Goal: Find specific page/section: Find specific page/section

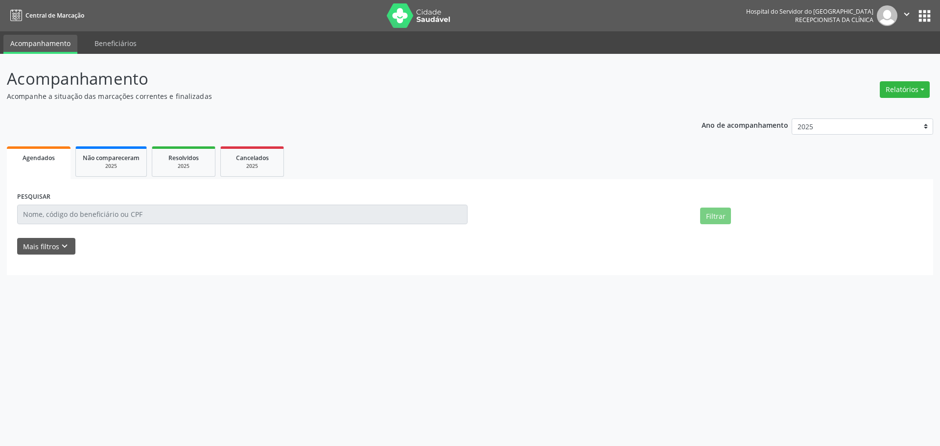
click at [47, 247] on button "Mais filtros keyboard_arrow_down" at bounding box center [46, 246] width 58 height 17
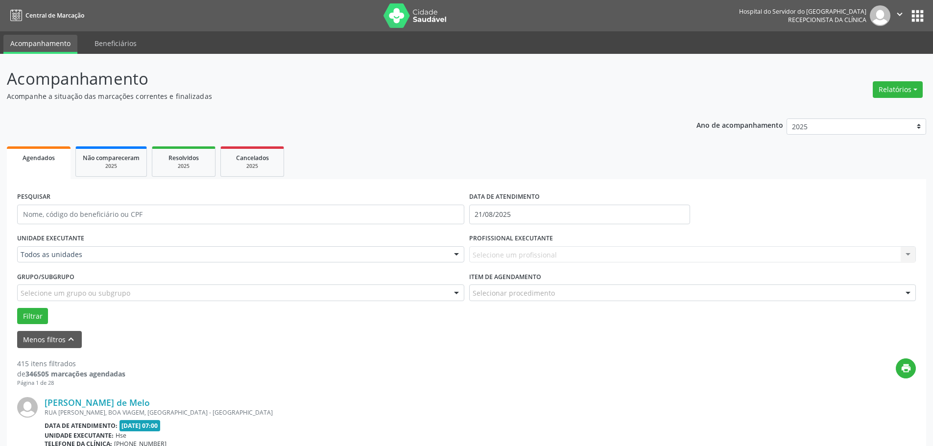
click at [76, 248] on div "Todos as unidades" at bounding box center [240, 254] width 447 height 17
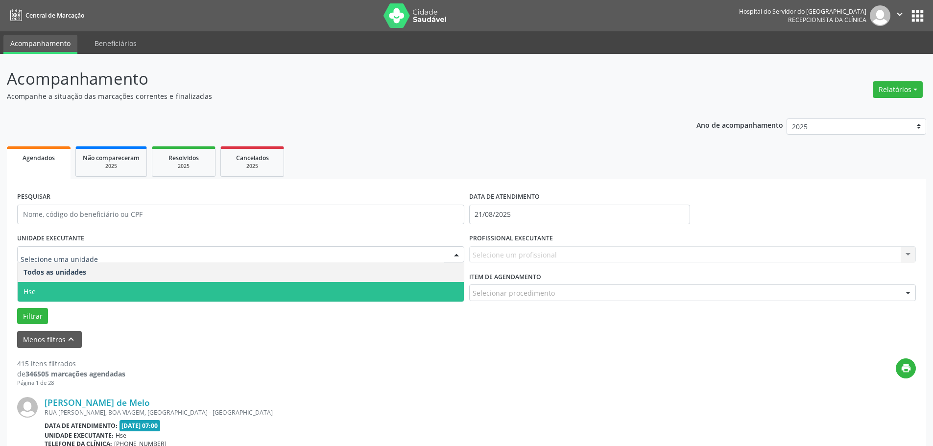
click at [53, 284] on span "Hse" at bounding box center [241, 292] width 446 height 20
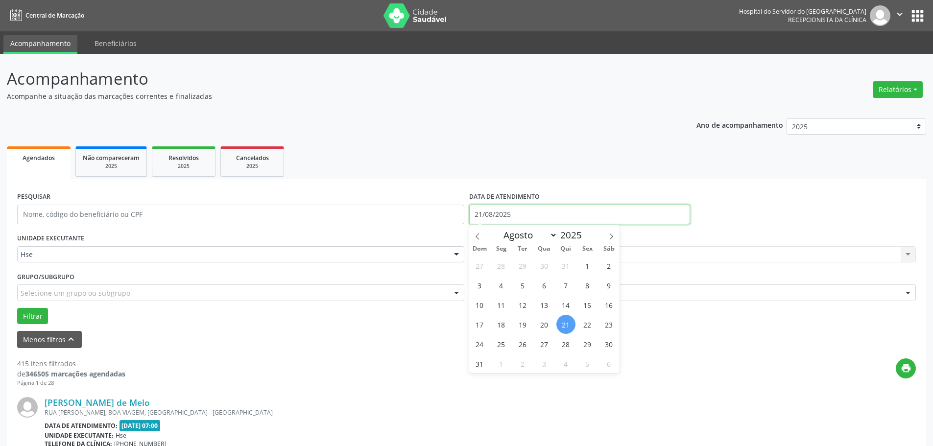
click at [507, 218] on input "21/08/2025" at bounding box center [579, 215] width 221 height 20
click at [544, 329] on span "20" at bounding box center [544, 324] width 19 height 19
type input "[DATE]"
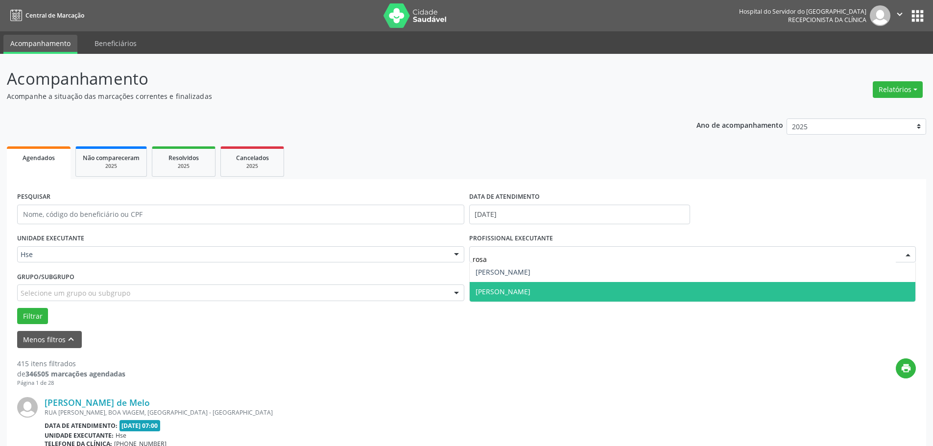
click at [561, 286] on span "[PERSON_NAME]" at bounding box center [693, 292] width 446 height 20
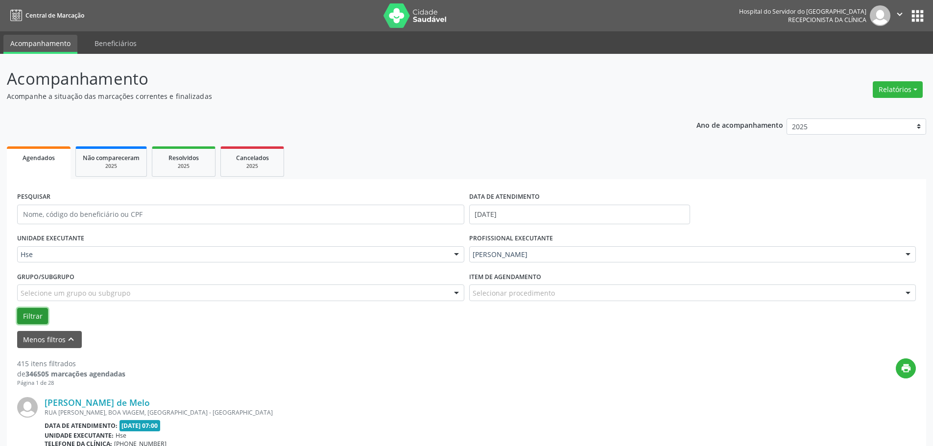
click at [42, 316] on button "Filtrar" at bounding box center [32, 316] width 31 height 17
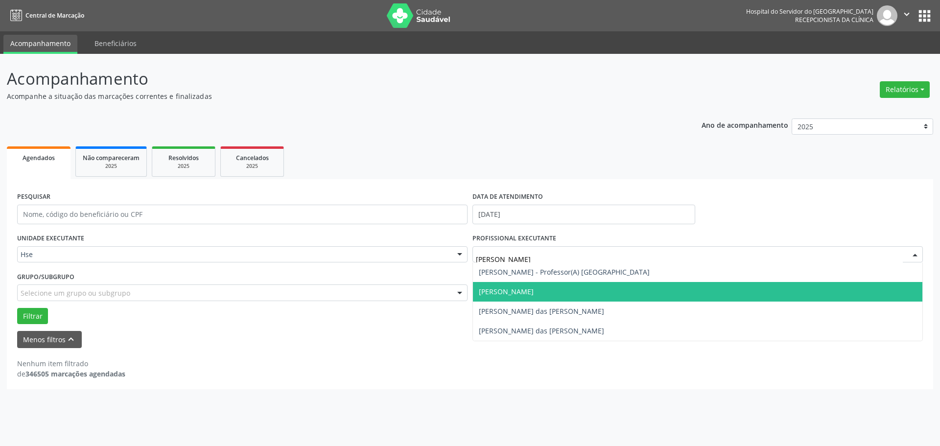
type input "[PERSON_NAME]"
click at [534, 293] on span "[PERSON_NAME]" at bounding box center [506, 291] width 55 height 9
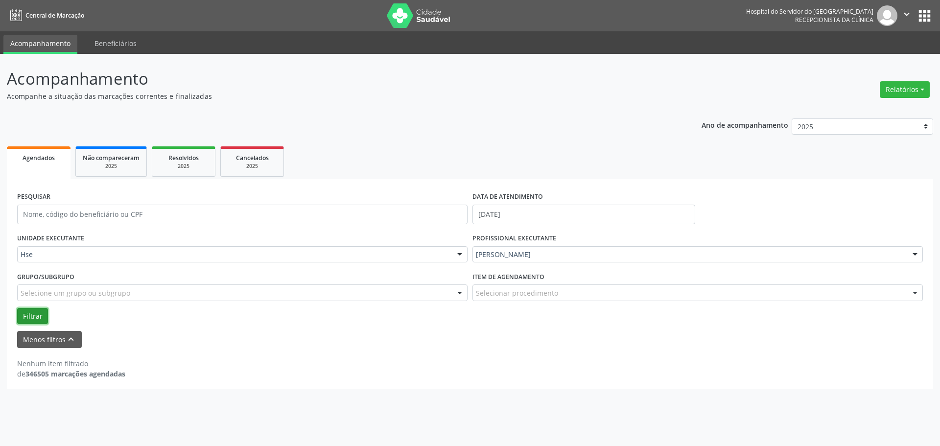
click at [37, 318] on button "Filtrar" at bounding box center [32, 316] width 31 height 17
